Goal: Transaction & Acquisition: Purchase product/service

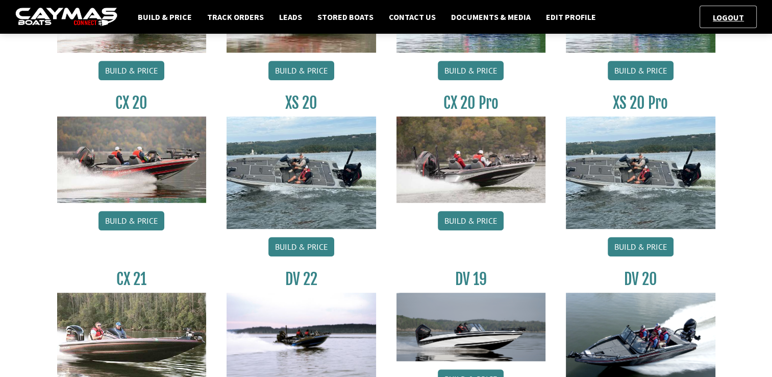
scroll to position [612, 0]
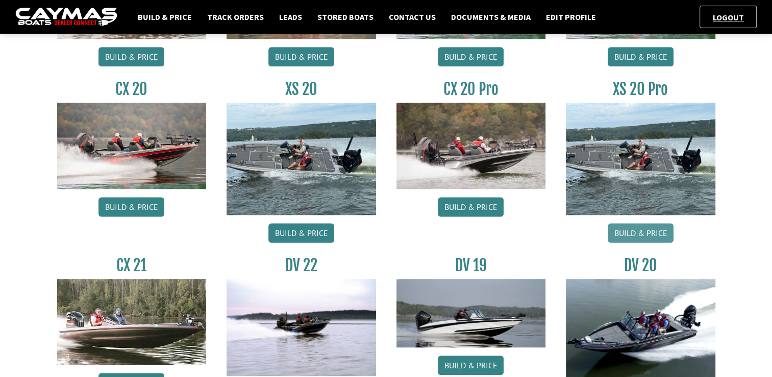
click at [652, 236] on link "Build & Price" at bounding box center [641, 232] width 66 height 19
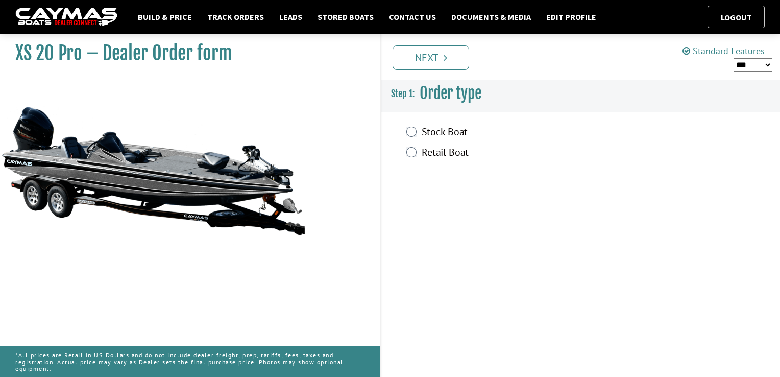
click at [439, 129] on label "Stock Boat" at bounding box center [529, 133] width 215 height 15
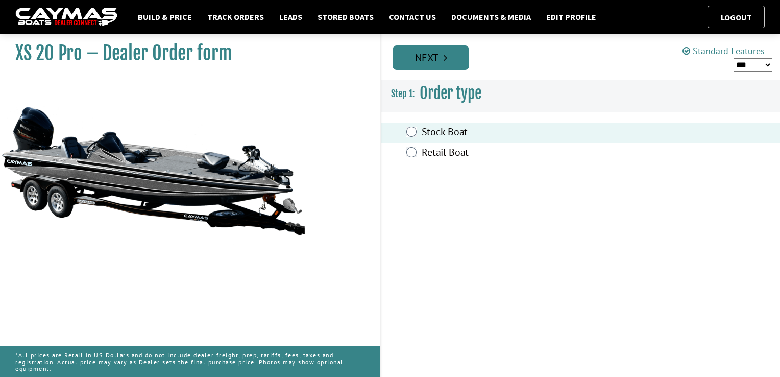
click at [424, 60] on link "Next" at bounding box center [430, 57] width 77 height 24
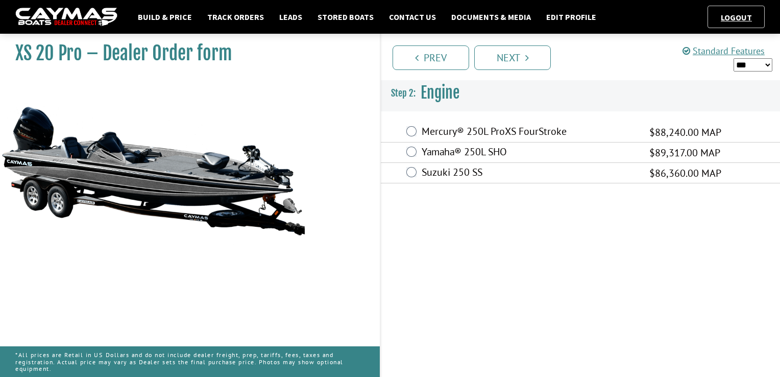
click at [469, 133] on label "Mercury® 250L ProXS FourStroke" at bounding box center [529, 132] width 215 height 15
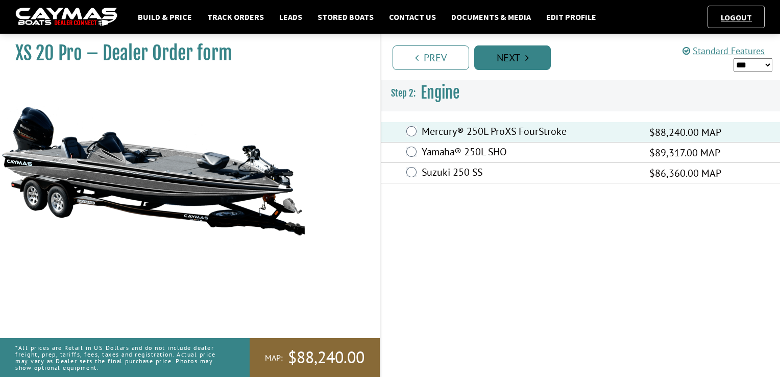
click at [504, 60] on link "Next" at bounding box center [512, 57] width 77 height 24
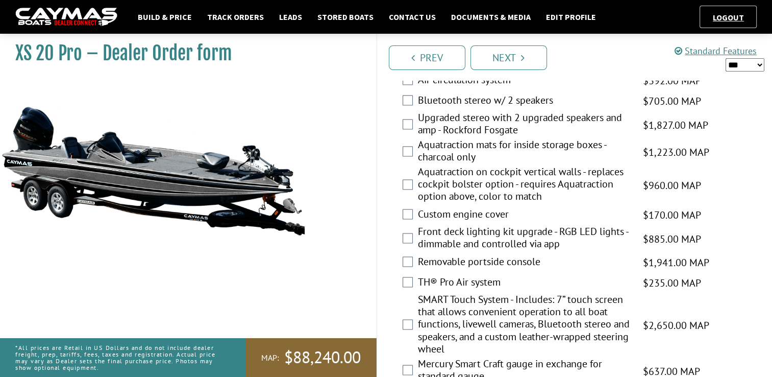
scroll to position [1595, 0]
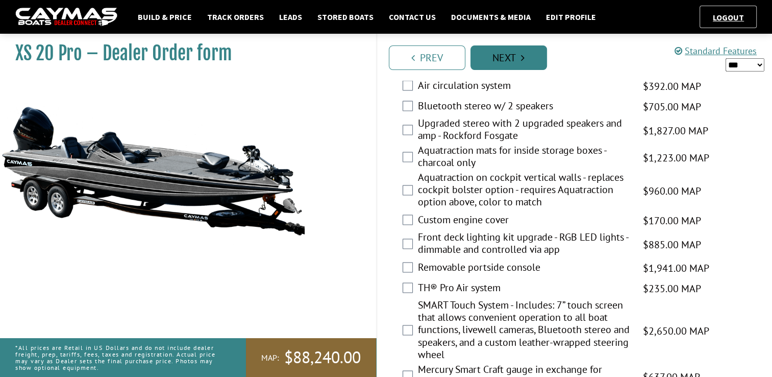
click at [513, 63] on link "Next" at bounding box center [508, 57] width 77 height 24
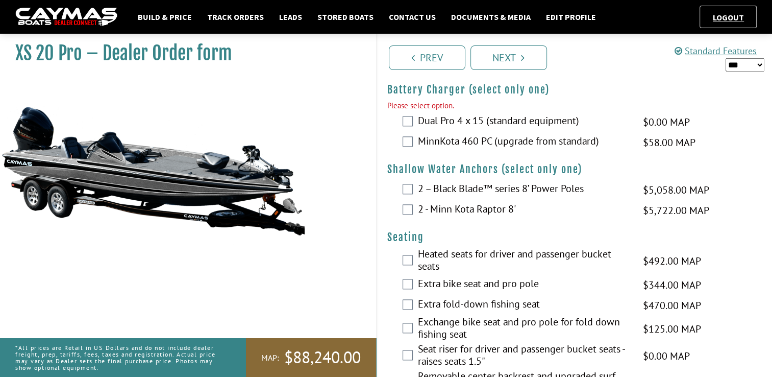
scroll to position [1236, 0]
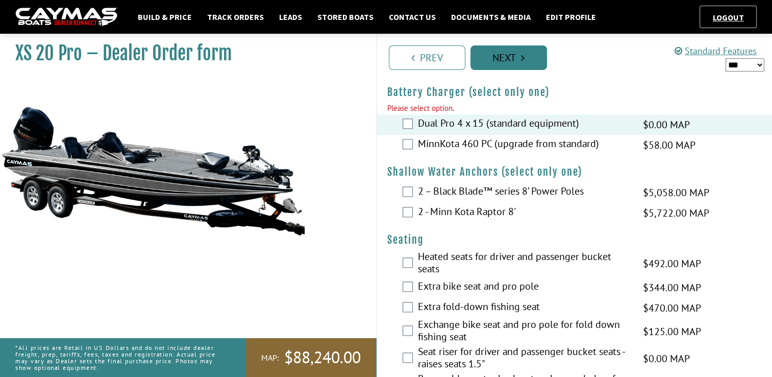
click at [521, 58] on icon "Pagination" at bounding box center [523, 58] width 4 height 10
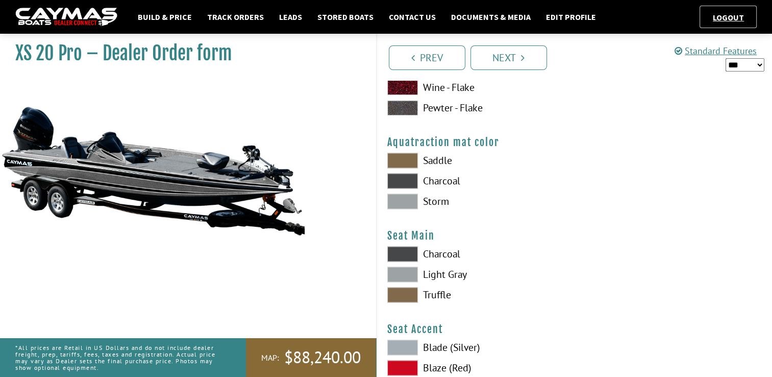
scroll to position [5460, 0]
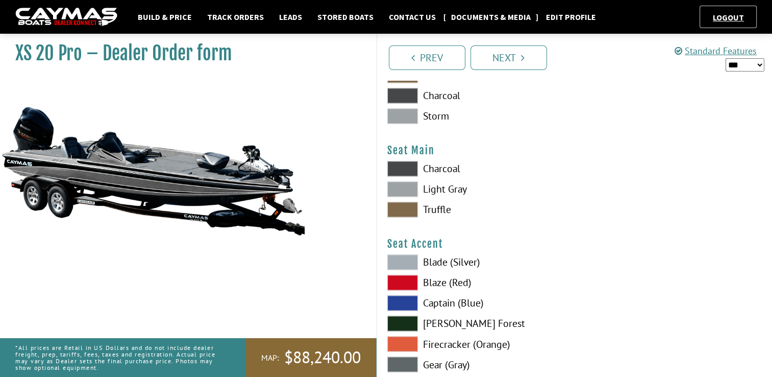
click at [492, 16] on link "Documents & Media" at bounding box center [491, 16] width 90 height 13
